Goal: Check status: Check status

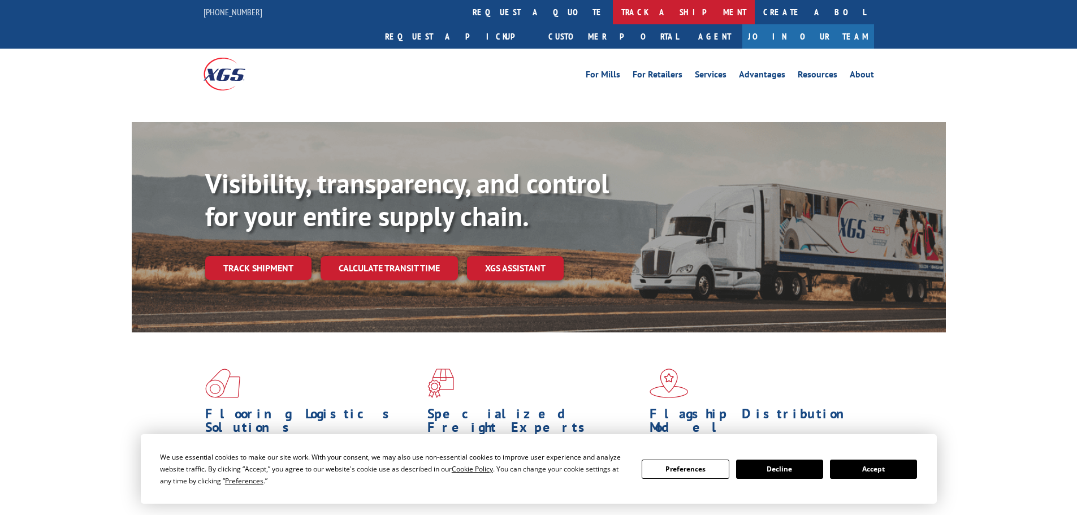
click at [613, 20] on link "track a shipment" at bounding box center [684, 12] width 142 height 24
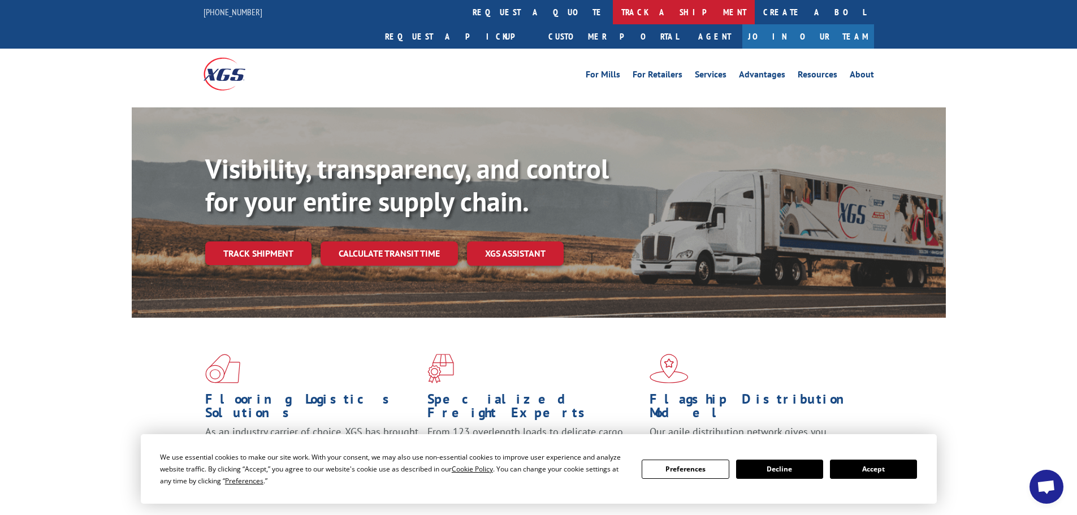
click at [613, 23] on link "track a shipment" at bounding box center [684, 12] width 142 height 24
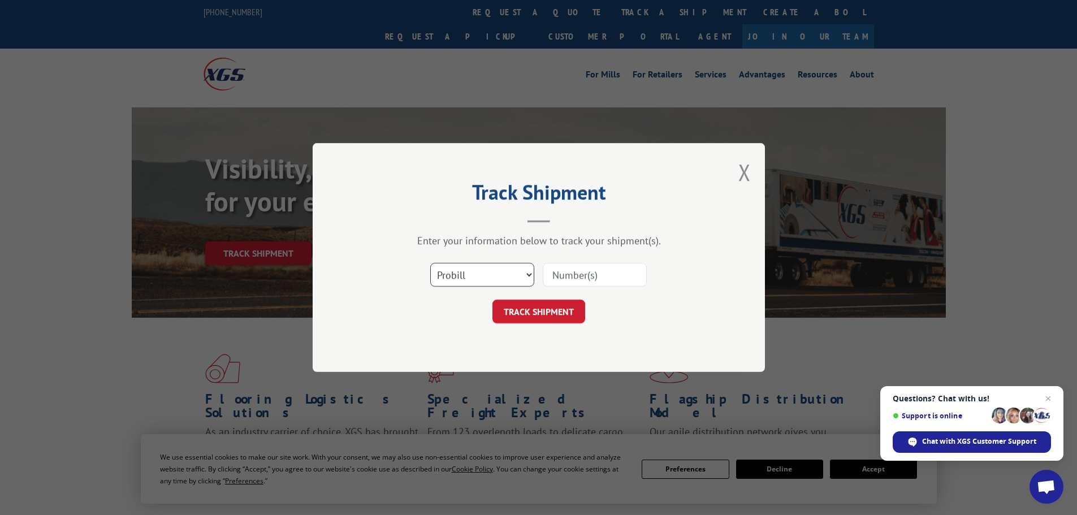
drag, startPoint x: 441, startPoint y: 274, endPoint x: 457, endPoint y: 275, distance: 15.9
click at [441, 274] on select "Select category... Probill BOL PO" at bounding box center [482, 275] width 104 height 24
select select "po"
click at [430, 263] on select "Select category... Probill BOL PO" at bounding box center [482, 275] width 104 height 24
paste input "64534736"
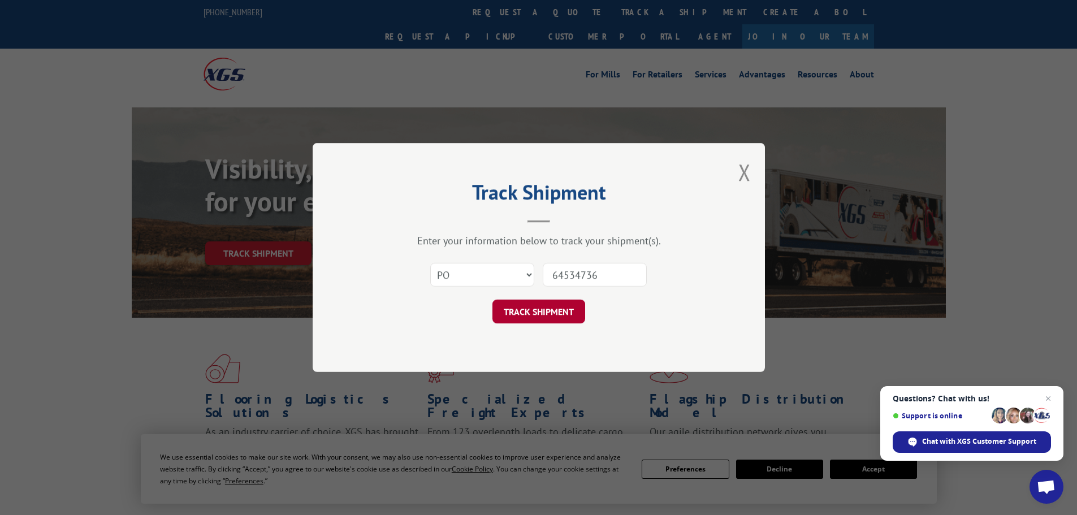
type input "64534736"
click at [561, 314] on button "TRACK SHIPMENT" at bounding box center [539, 312] width 93 height 24
